Goal: Transaction & Acquisition: Purchase product/service

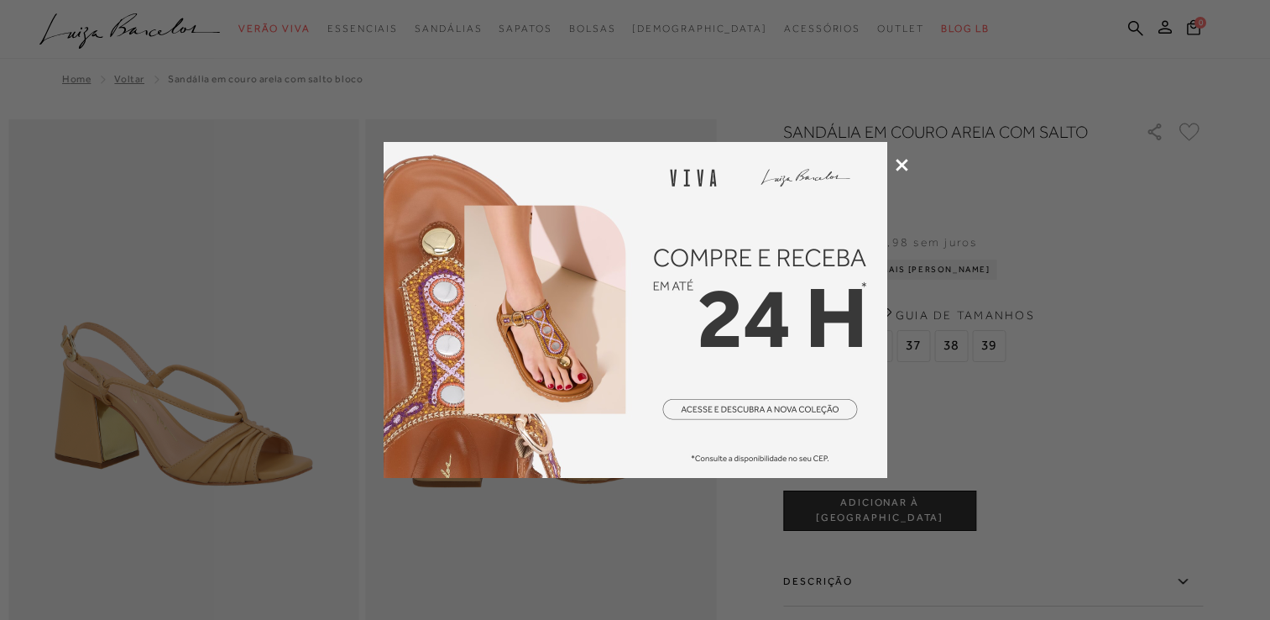
click at [900, 166] on icon at bounding box center [902, 165] width 13 height 13
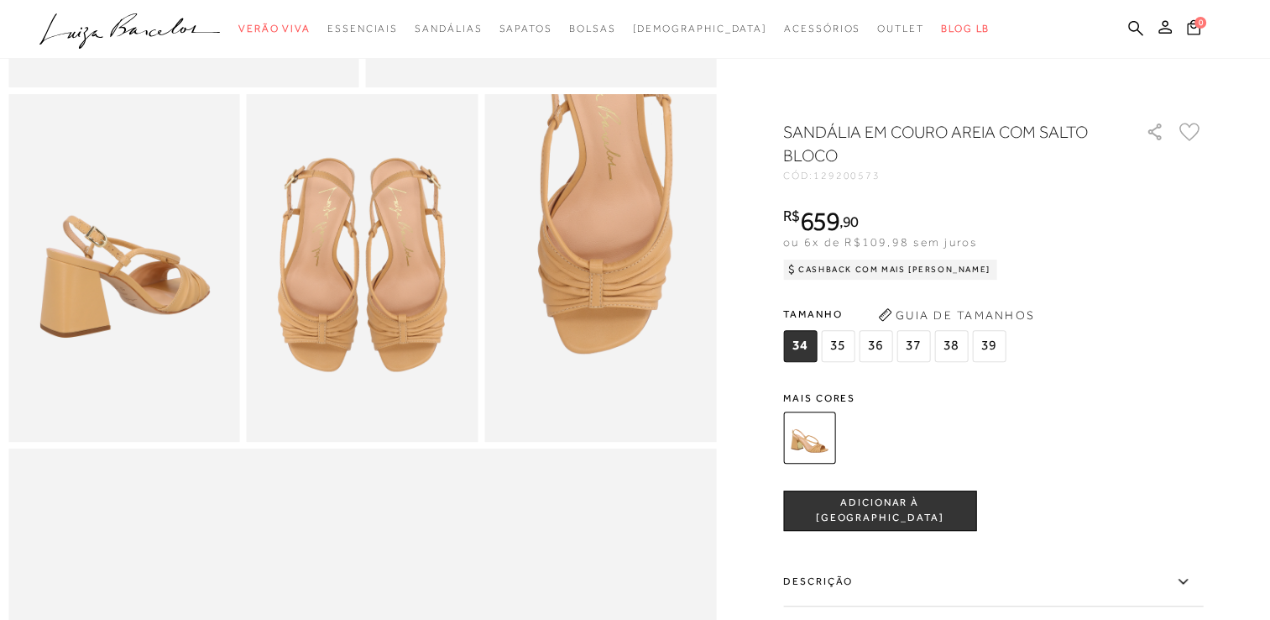
scroll to position [504, 0]
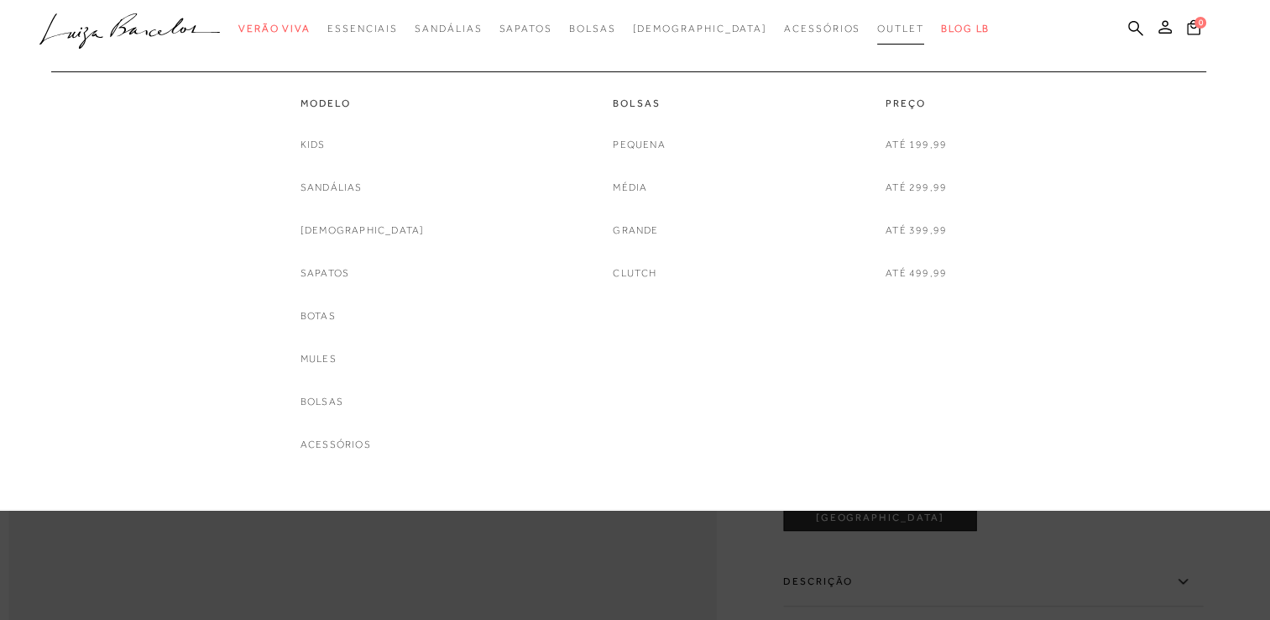
click at [877, 28] on span "Outlet" at bounding box center [900, 29] width 47 height 12
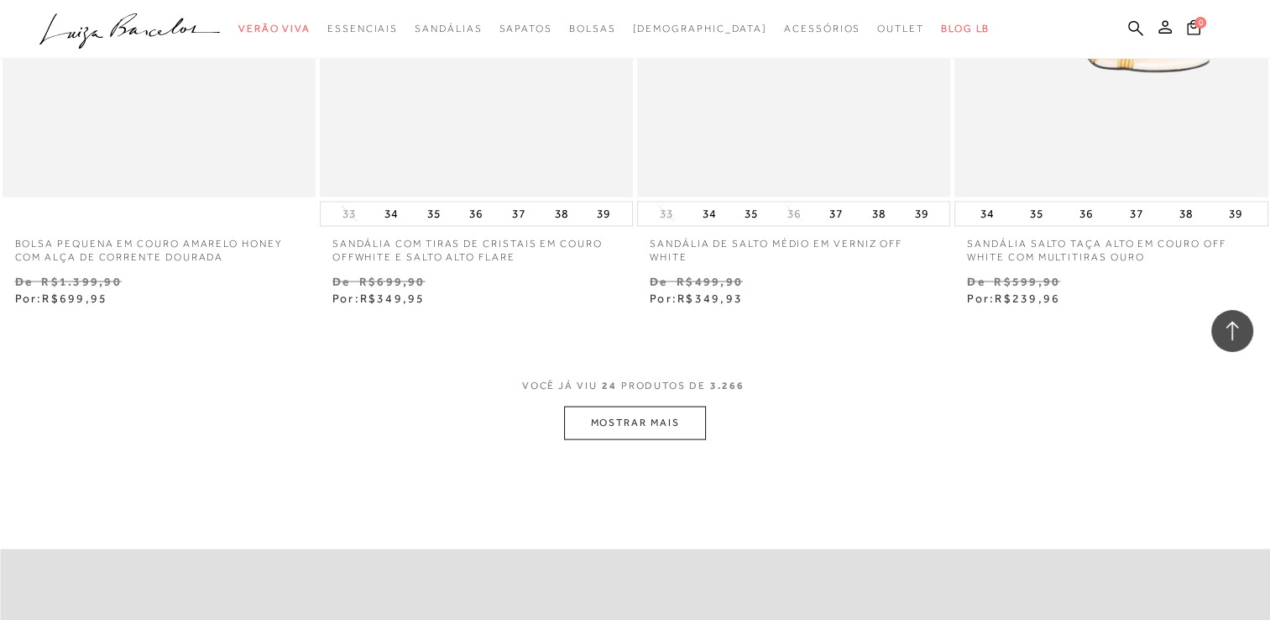
scroll to position [3442, 0]
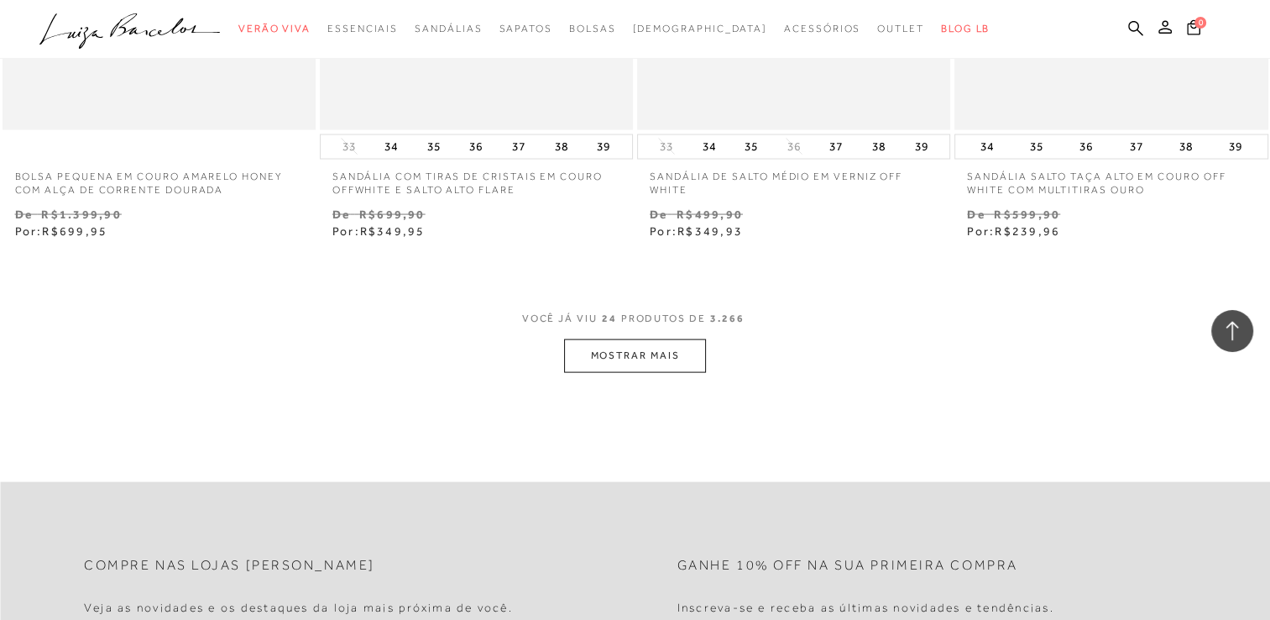
click at [599, 357] on button "MOSTRAR MAIS" at bounding box center [634, 355] width 141 height 33
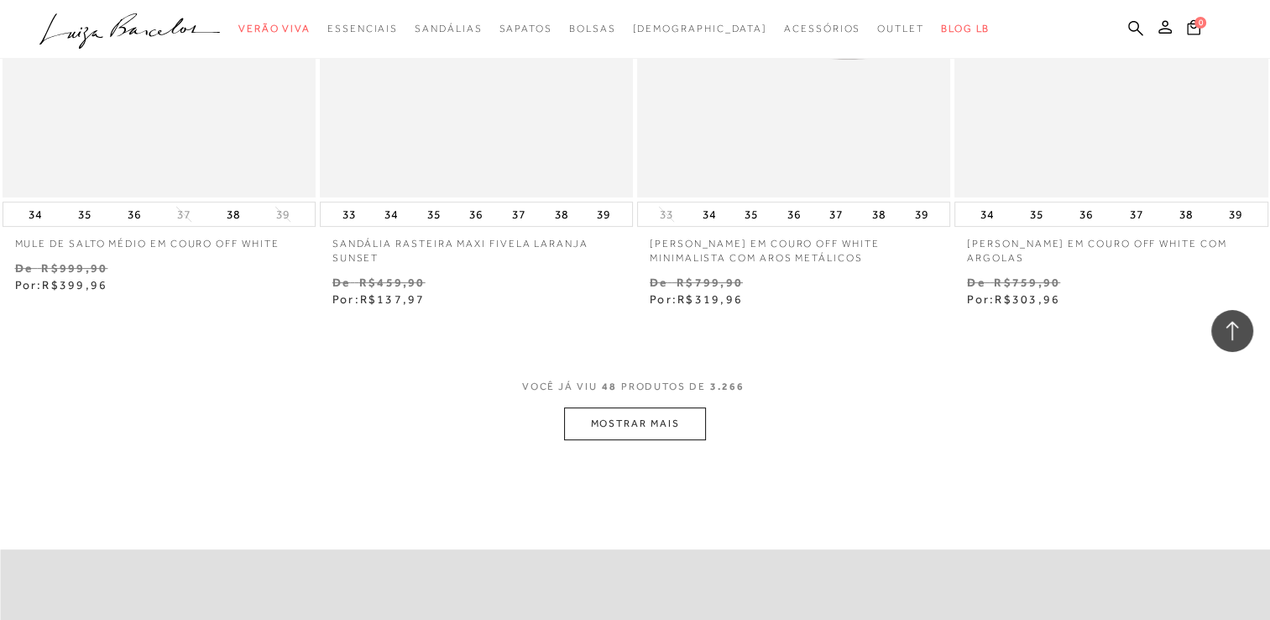
scroll to position [6968, 0]
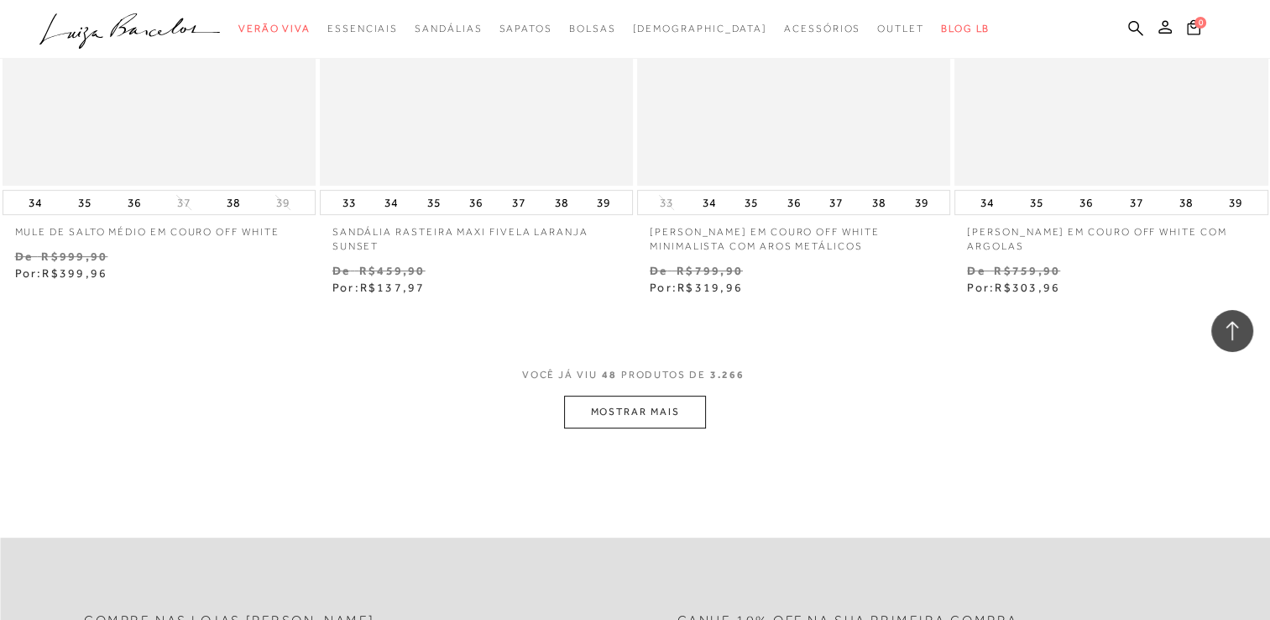
click at [591, 402] on button "MOSTRAR MAIS" at bounding box center [634, 411] width 141 height 33
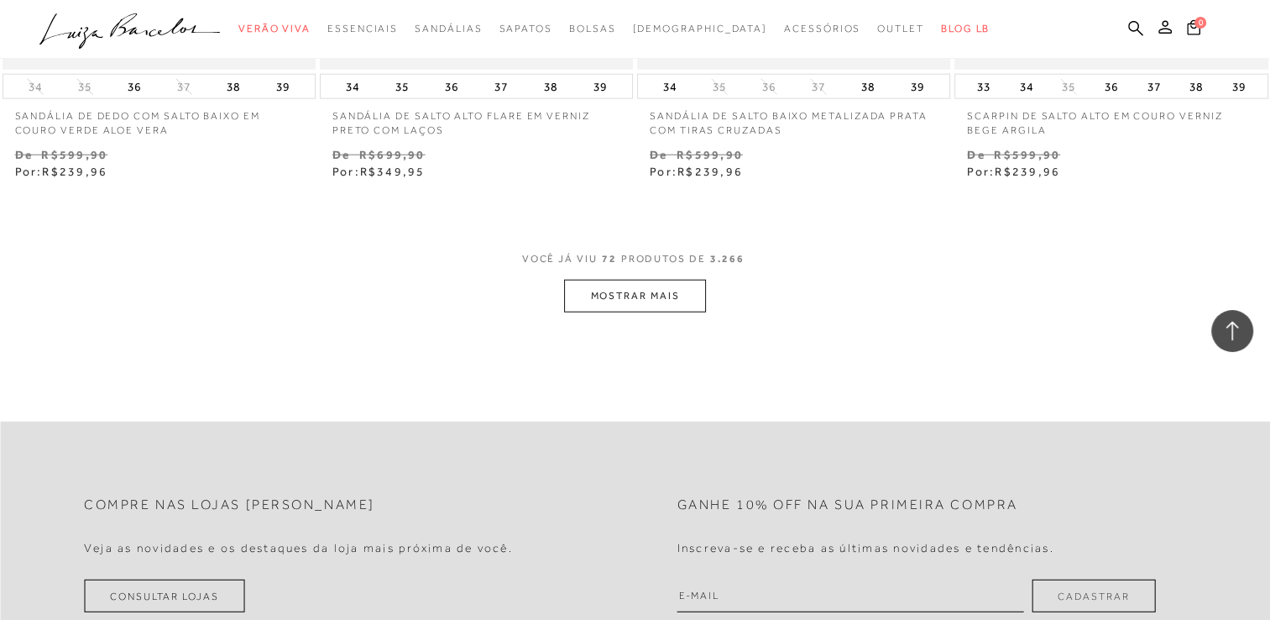
scroll to position [10663, 0]
click at [668, 310] on button "MOSTRAR MAIS" at bounding box center [634, 299] width 141 height 33
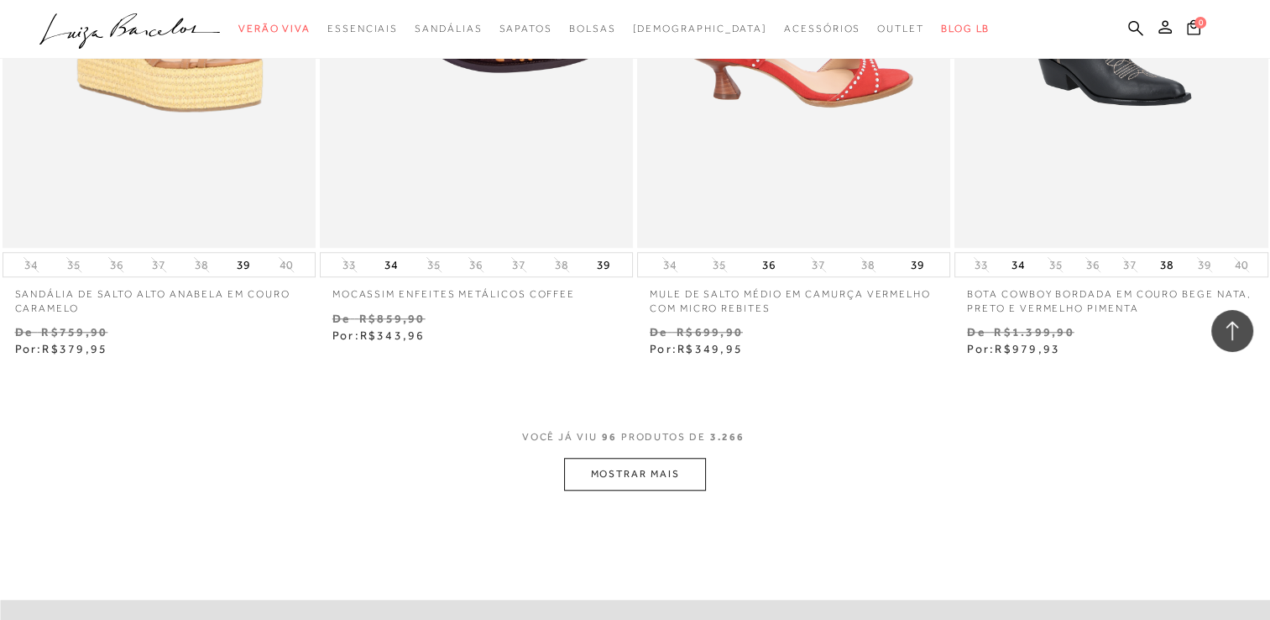
scroll to position [14105, 0]
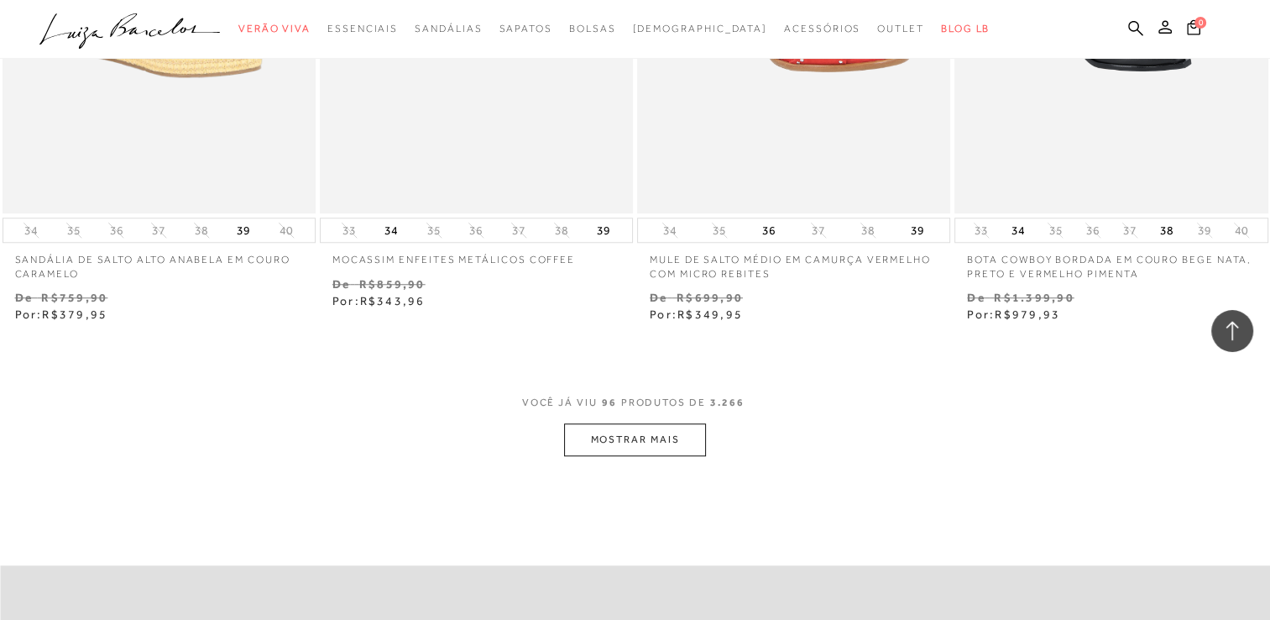
click at [664, 428] on button "MOSTRAR MAIS" at bounding box center [634, 439] width 141 height 33
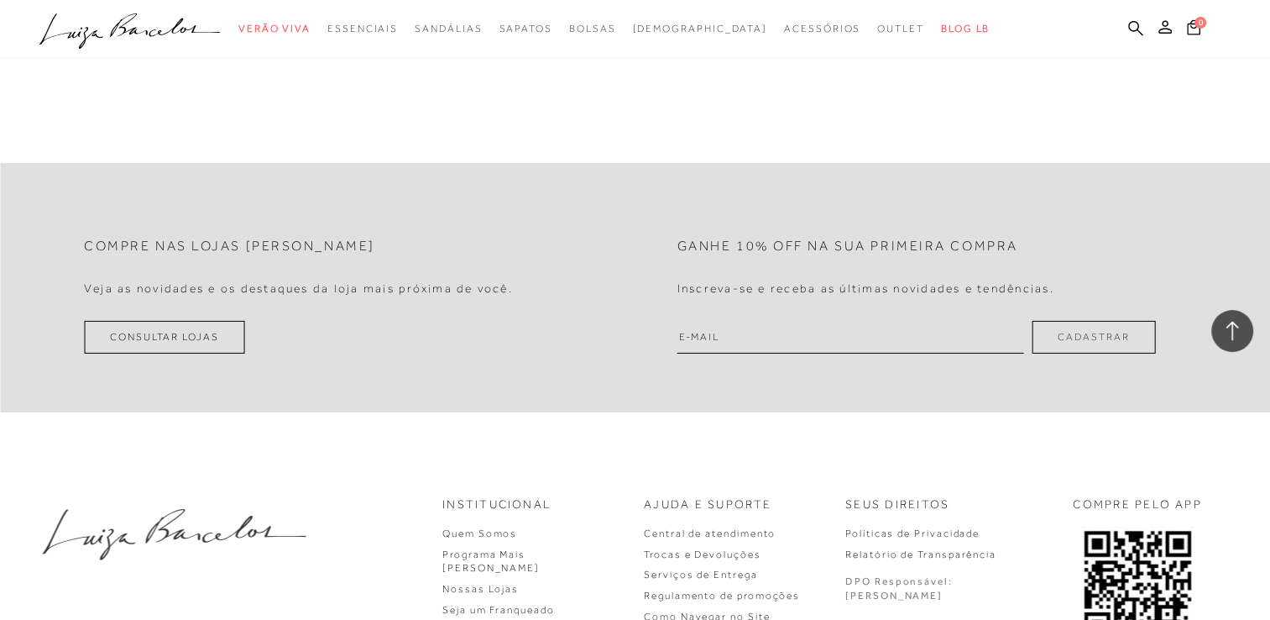
scroll to position [17967, 0]
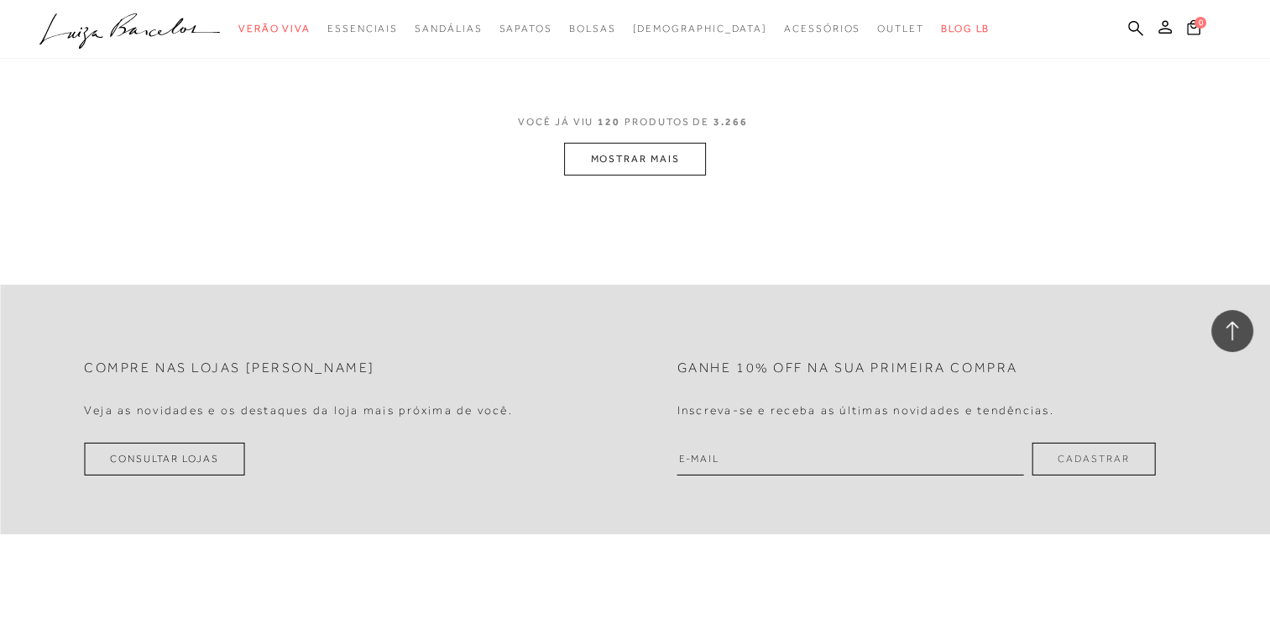
click at [693, 168] on button "MOSTRAR MAIS" at bounding box center [634, 159] width 141 height 33
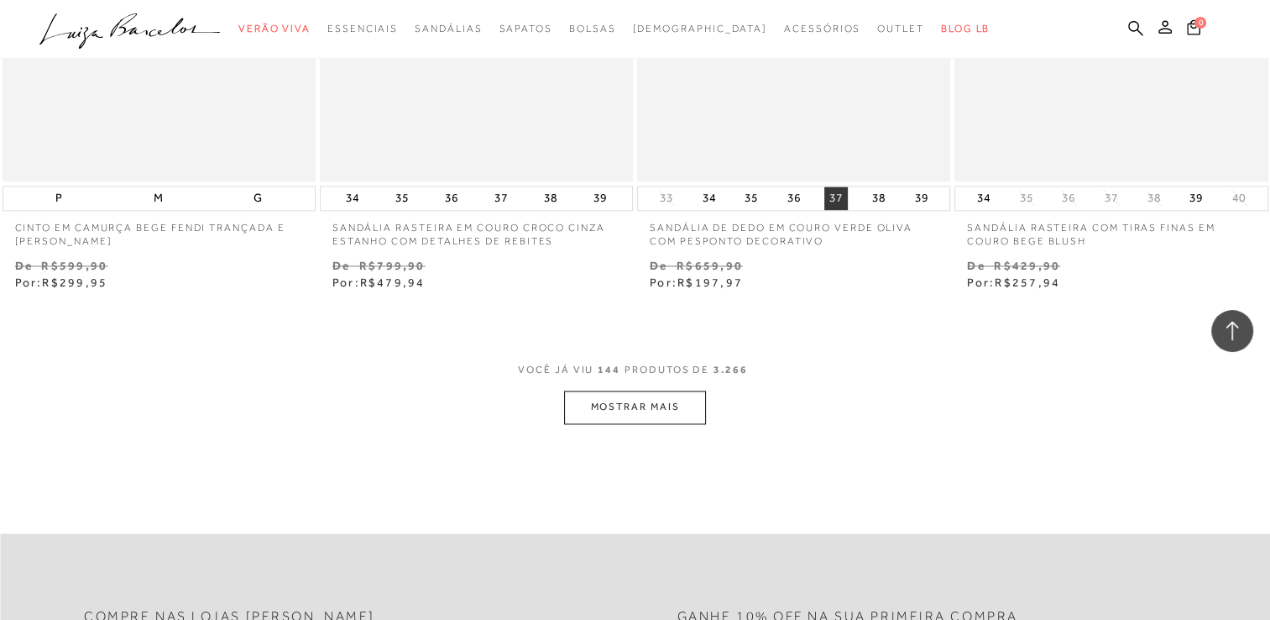
scroll to position [21325, 0]
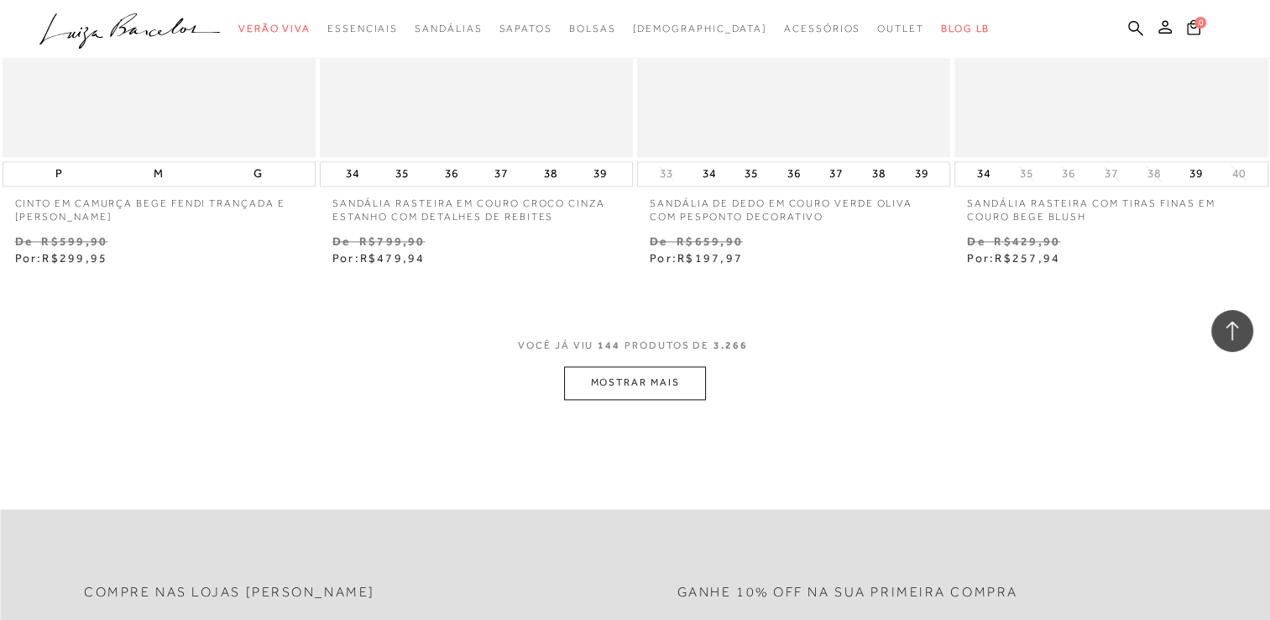
click at [680, 378] on button "MOSTRAR MAIS" at bounding box center [634, 382] width 141 height 33
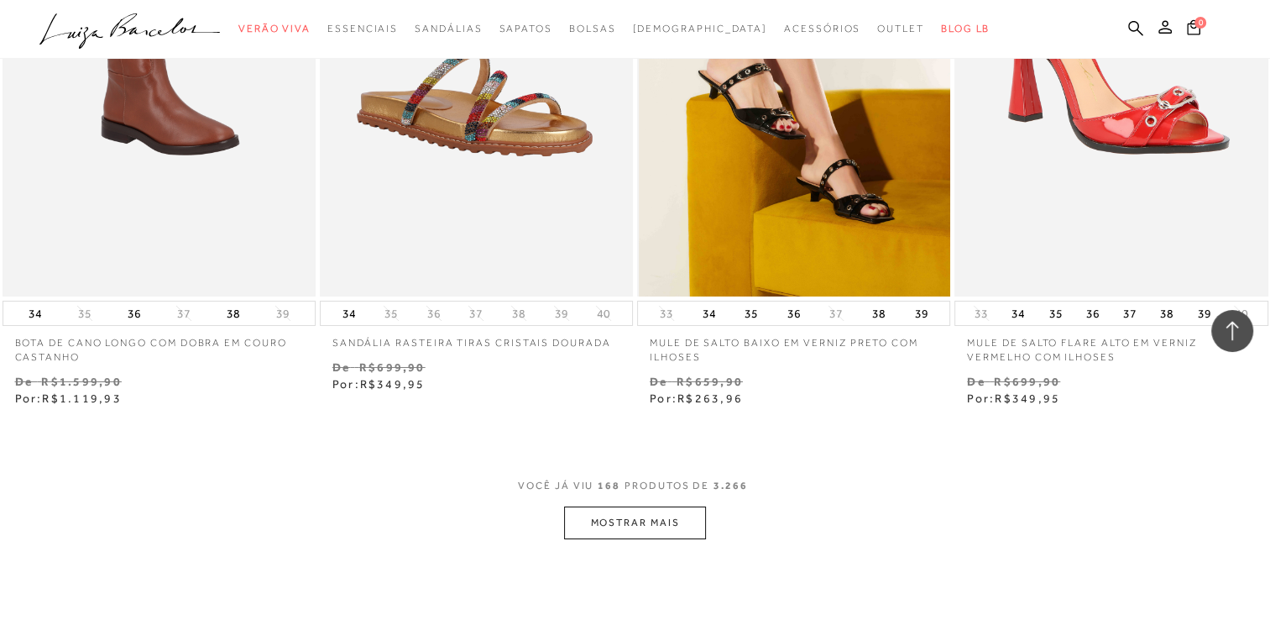
scroll to position [24767, 0]
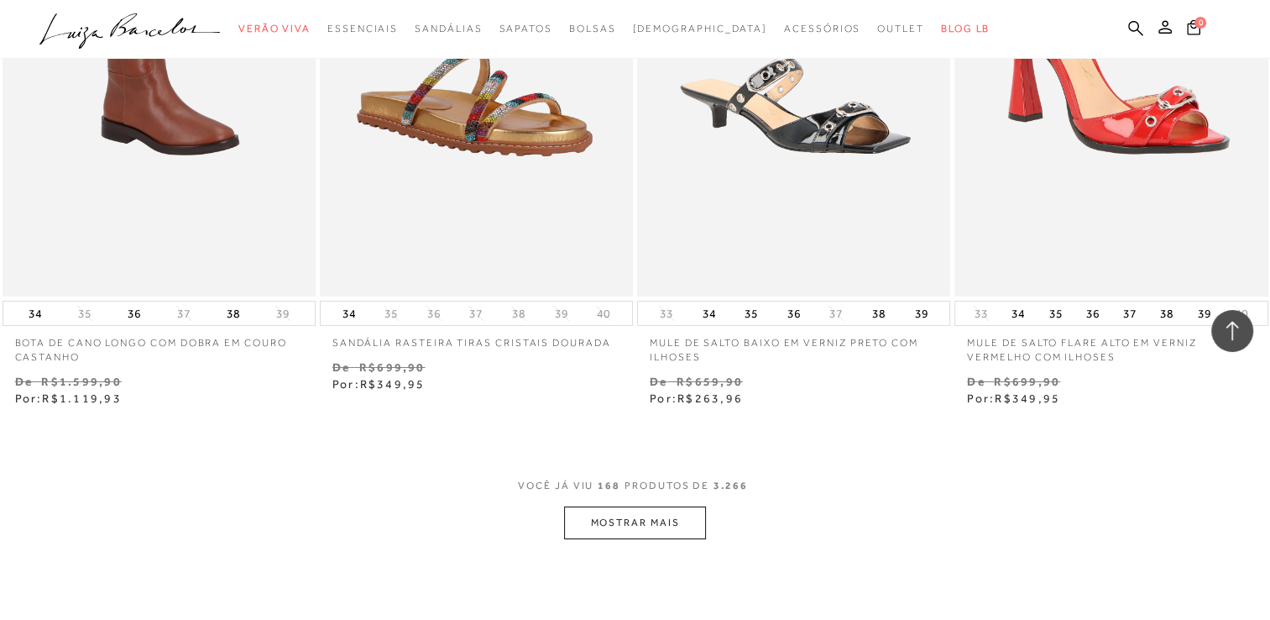
click at [633, 512] on button "MOSTRAR MAIS" at bounding box center [634, 522] width 141 height 33
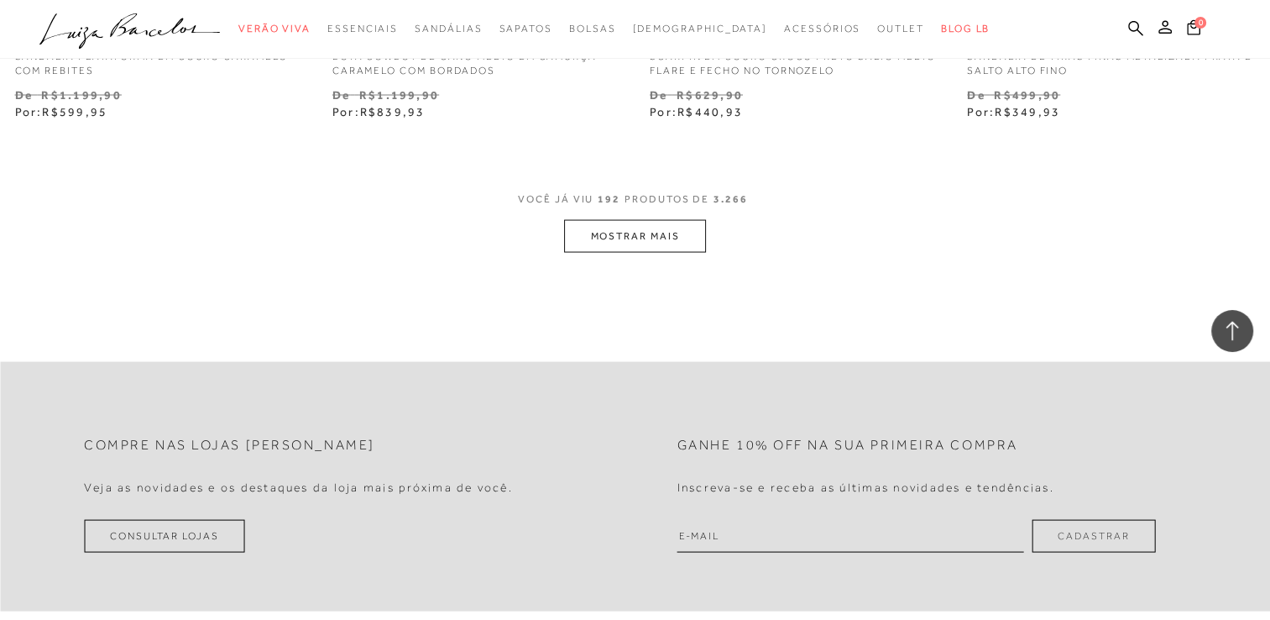
scroll to position [28629, 0]
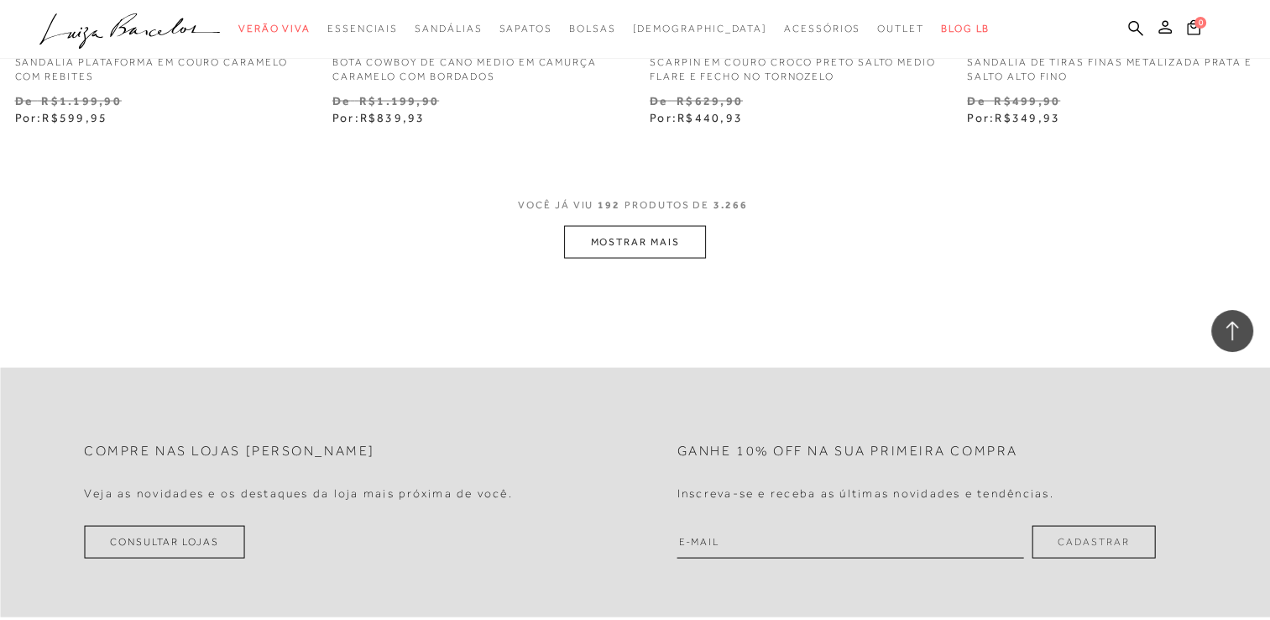
click at [635, 235] on button "MOSTRAR MAIS" at bounding box center [634, 242] width 141 height 33
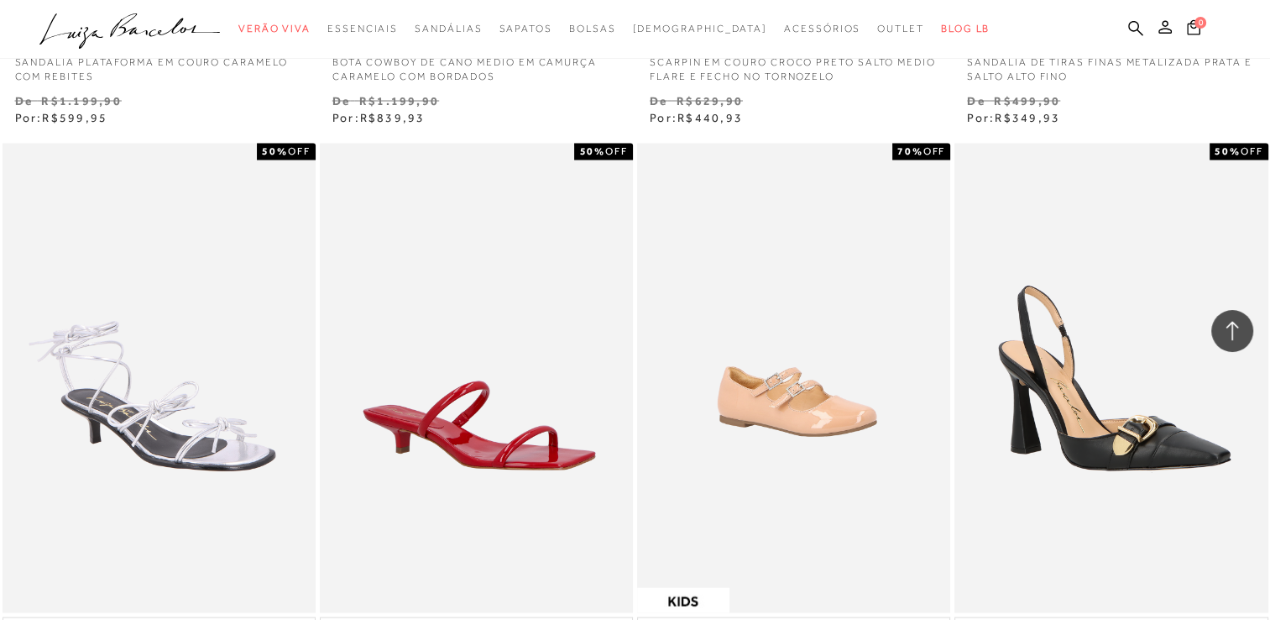
scroll to position [28629, 0]
